Goal: Check status

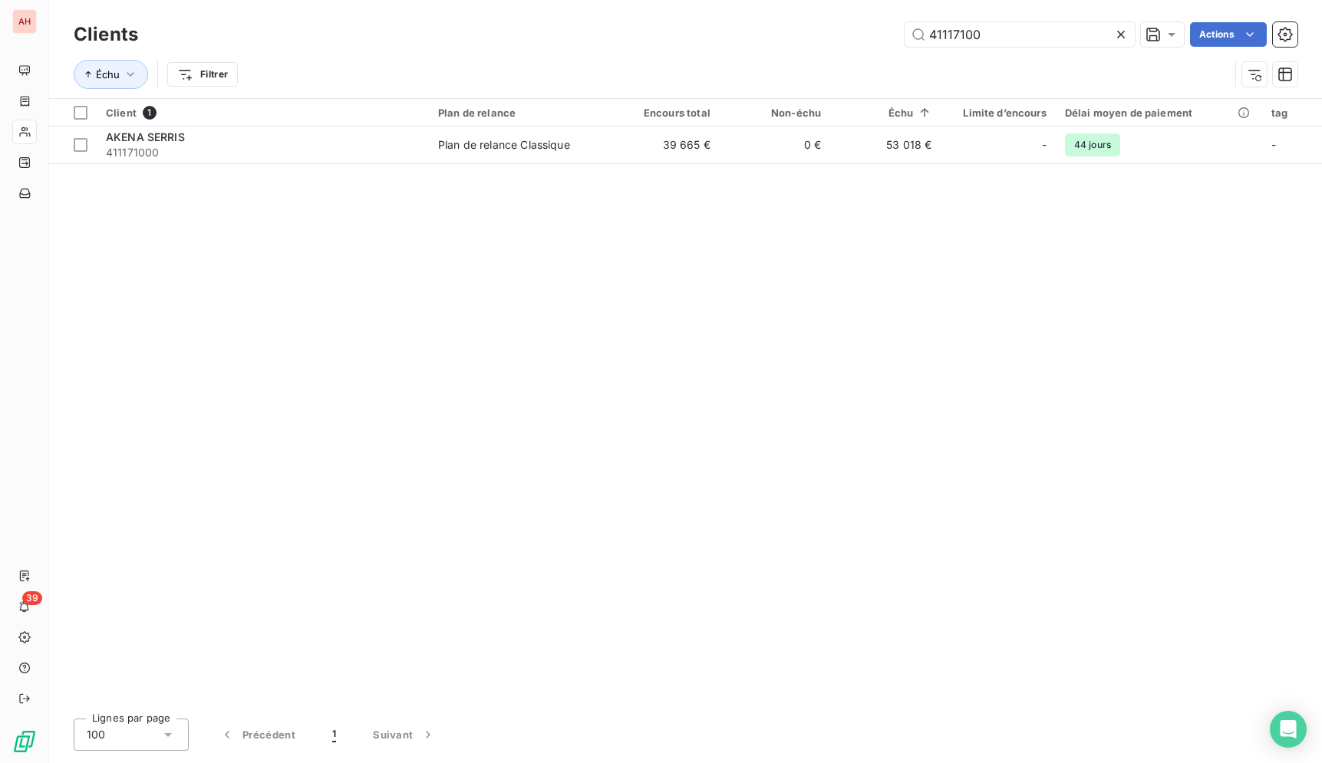
click at [373, 320] on div "Client 1 Plan de relance Encours total Non-échu Échu Limite d’encours Délai moy…" at bounding box center [685, 403] width 1273 height 608
click at [292, 313] on div "Client 1 Plan de relance Encours total Non-échu Échu Limite d’encours Délai moy…" at bounding box center [685, 403] width 1273 height 608
click at [1004, 374] on div "Client 1 Plan de relance Encours total Non-échu Échu Limite d’encours Délai moy…" at bounding box center [685, 403] width 1273 height 608
click at [1001, 359] on div "Client 1 Plan de relance Encours total Non-échu Échu Limite d’encours Délai moy…" at bounding box center [685, 403] width 1273 height 608
click at [1000, 359] on div "Client 1 Plan de relance Encours total Non-échu Échu Limite d’encours Délai moy…" at bounding box center [685, 403] width 1273 height 608
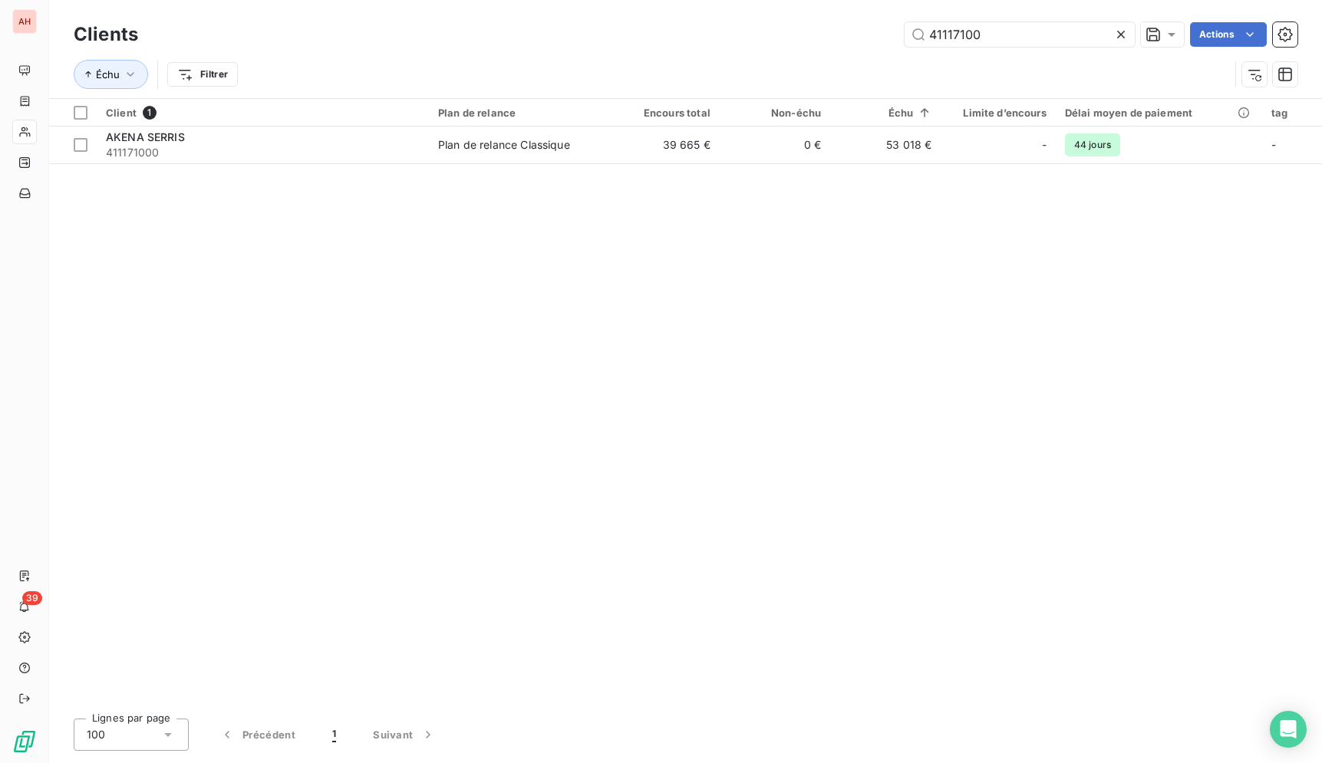
click at [1000, 358] on div "Client 1 Plan de relance Encours total Non-échu Échu Limite d’encours Délai moy…" at bounding box center [685, 403] width 1273 height 608
click at [942, 342] on div "Client 1 Plan de relance Encours total Non-échu Échu Limite d’encours Délai moy…" at bounding box center [685, 403] width 1273 height 608
click at [830, 582] on div "Client 1 Plan de relance Encours total Non-échu Échu Limite d’encours Délai moy…" at bounding box center [685, 403] width 1273 height 608
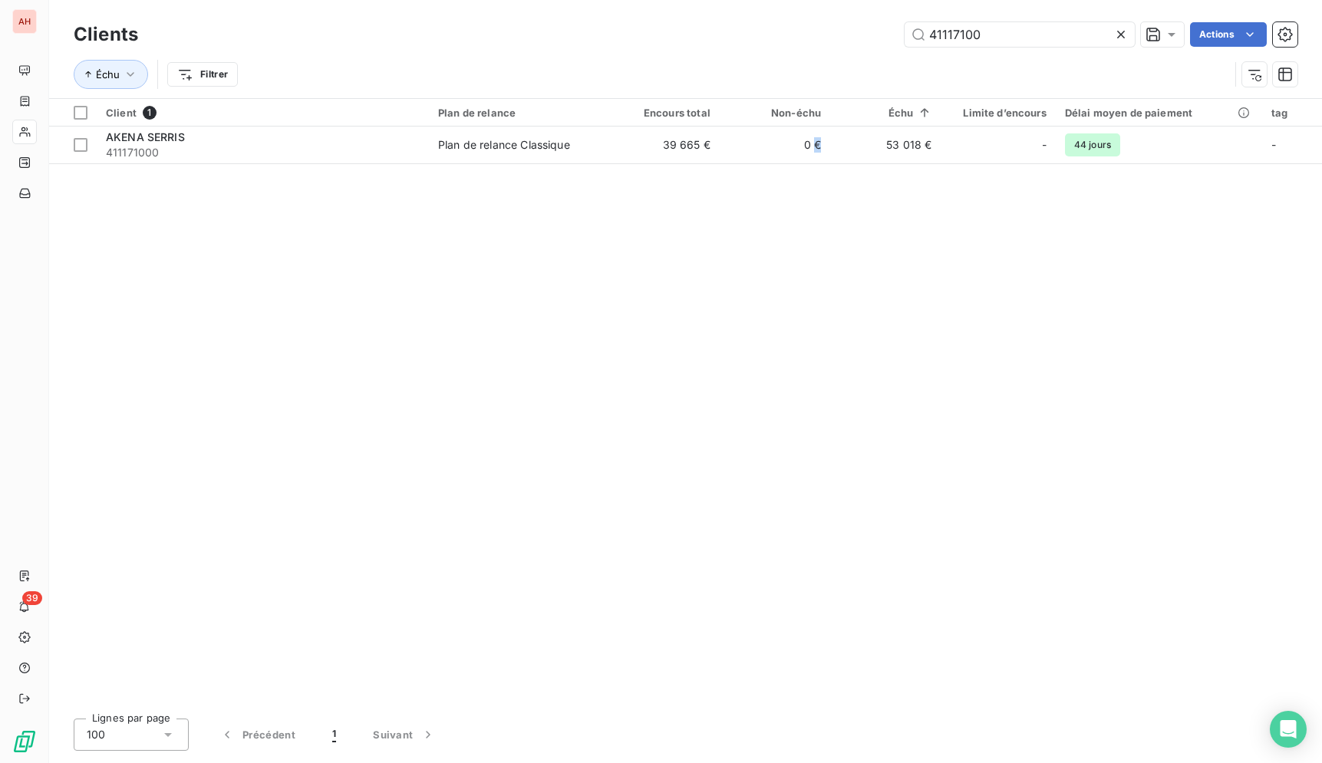
click at [834, 562] on div "Client 1 Plan de relance Encours total Non-échu Échu Limite d’encours Délai moy…" at bounding box center [685, 403] width 1273 height 608
click at [585, 352] on div "Client 1 Plan de relance Encours total Non-échu Échu Limite d’encours Délai moy…" at bounding box center [685, 403] width 1273 height 608
click at [1205, 299] on div "Client 1 Plan de relance Encours total Non-échu Échu Limite d’encours Délai moy…" at bounding box center [685, 403] width 1273 height 608
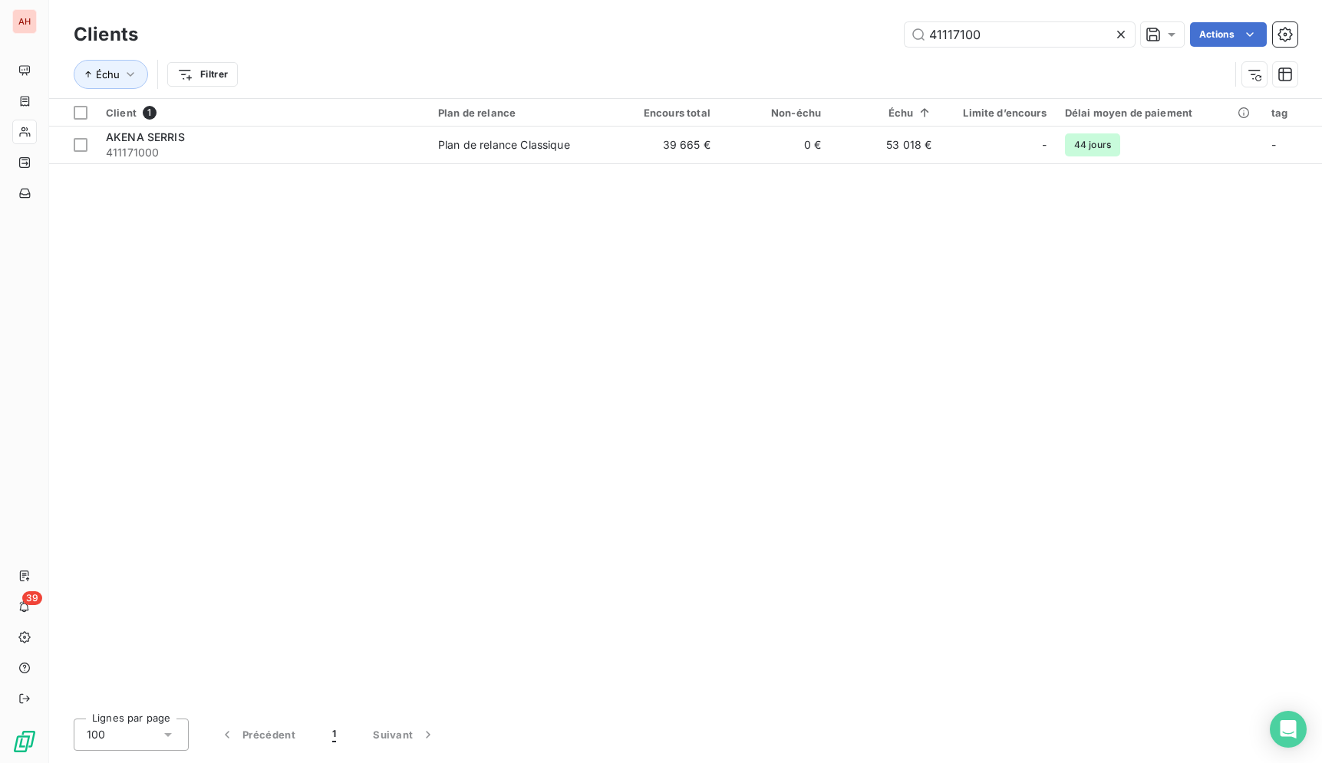
click at [785, 306] on div "Client 1 Plan de relance Encours total Non-échu Échu Limite d’encours Délai moy…" at bounding box center [685, 403] width 1273 height 608
click at [389, 239] on div "Client 1 Plan de relance Encours total Non-échu Échu Limite d’encours Délai moy…" at bounding box center [685, 403] width 1273 height 608
